Goal: Check status: Check status

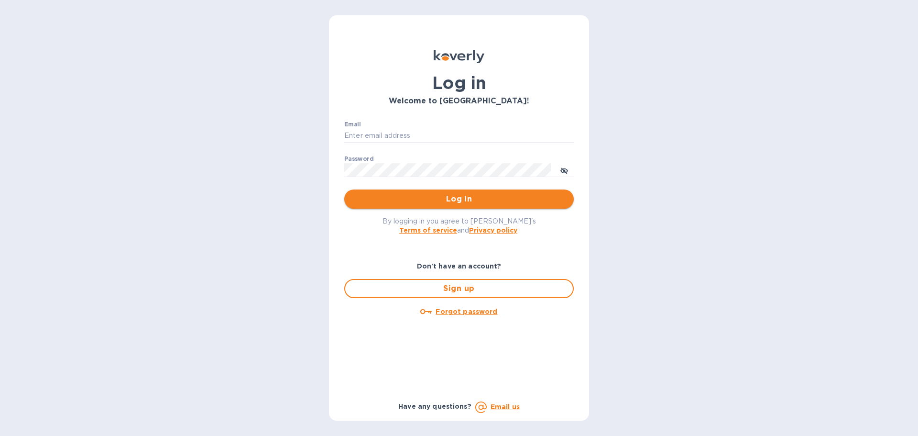
type input "[EMAIL_ADDRESS][DOMAIN_NAME]"
click at [387, 197] on span "Log in" at bounding box center [459, 198] width 214 height 11
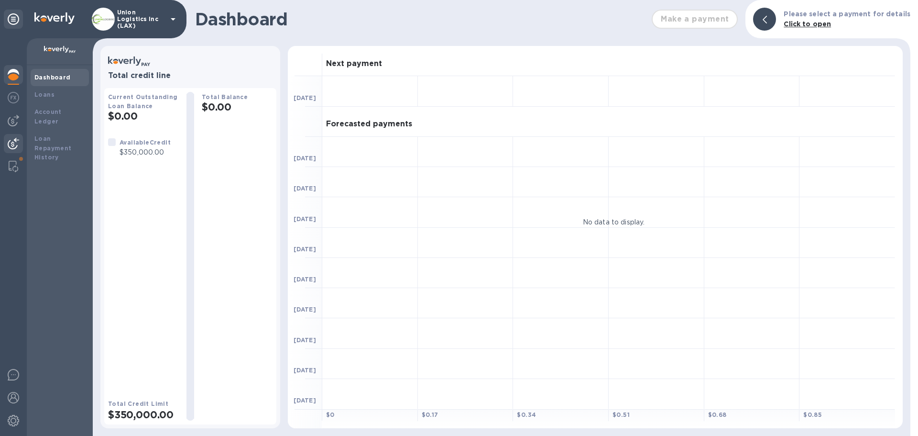
click at [18, 142] on img at bounding box center [13, 143] width 11 height 11
click at [17, 142] on img at bounding box center [13, 143] width 11 height 11
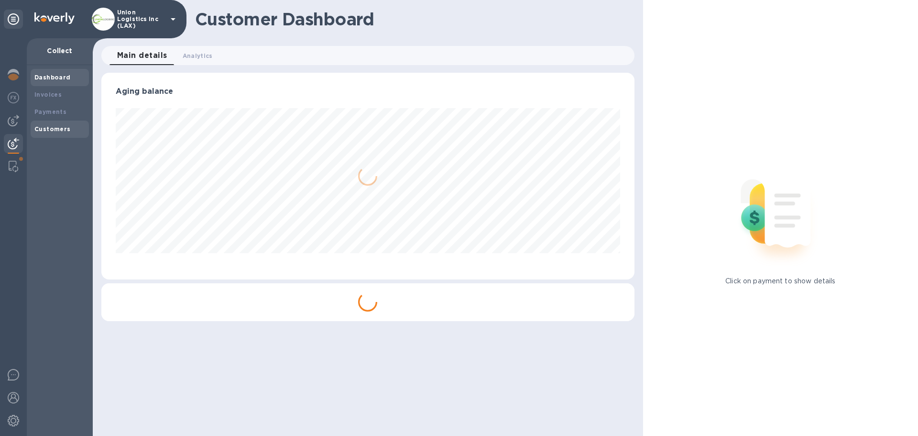
scroll to position [207, 533]
click at [61, 109] on b "Payments" at bounding box center [50, 111] width 32 height 7
